Goal: Browse casually

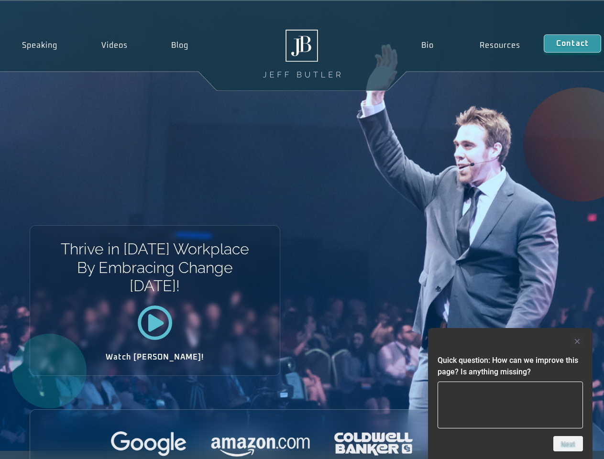
click at [302, 229] on div "Thrive in [DATE] Workplace By Embracing Change [DATE]! Watch [PERSON_NAME]!" at bounding box center [302, 226] width 604 height 450
click at [510, 341] on div at bounding box center [509, 341] width 145 height 11
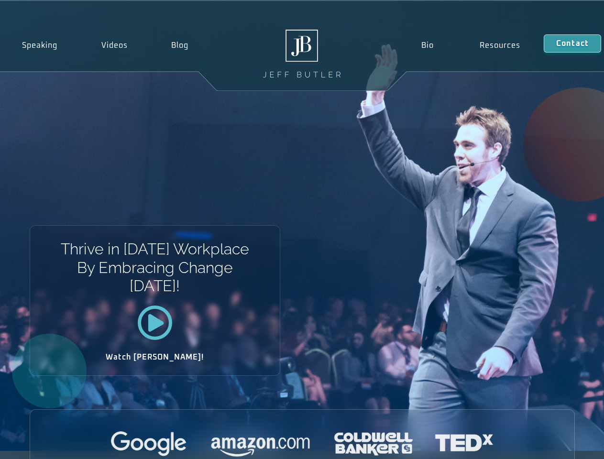
click at [568, 444] on div at bounding box center [302, 444] width 544 height 26
